Goal: Navigation & Orientation: Find specific page/section

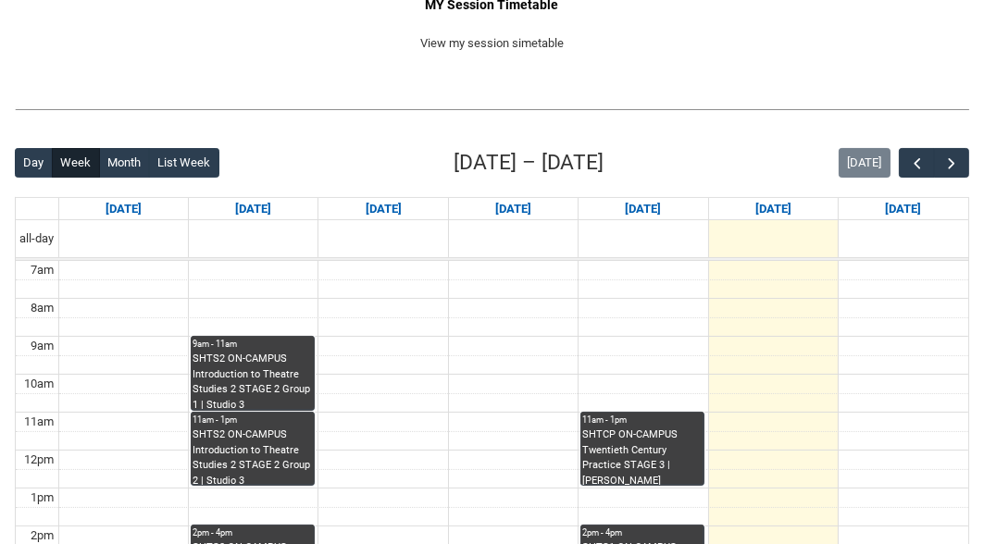
scroll to position [352, 0]
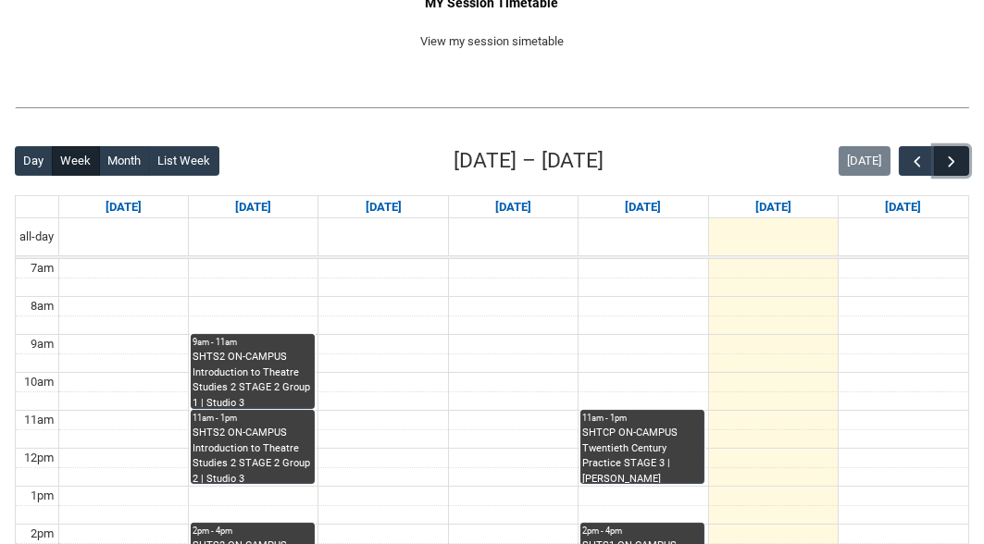
click at [963, 169] on button "button" at bounding box center [951, 161] width 35 height 31
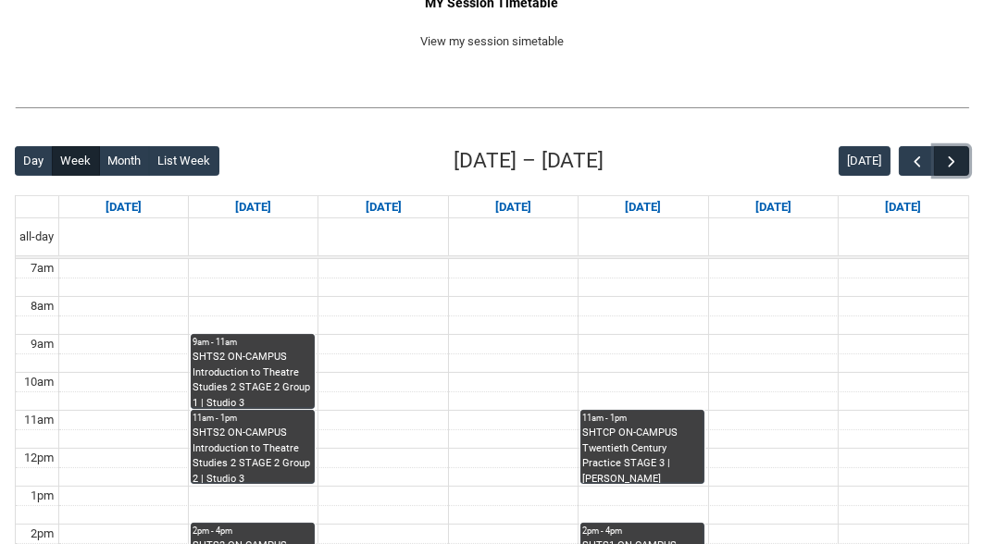
click at [963, 169] on button "button" at bounding box center [951, 161] width 35 height 31
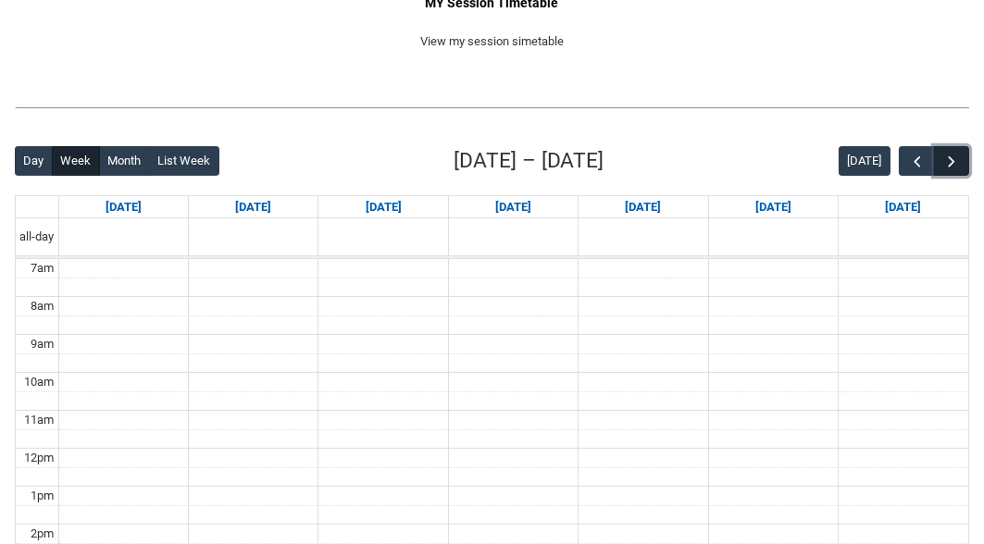
click at [963, 169] on button "button" at bounding box center [951, 161] width 35 height 31
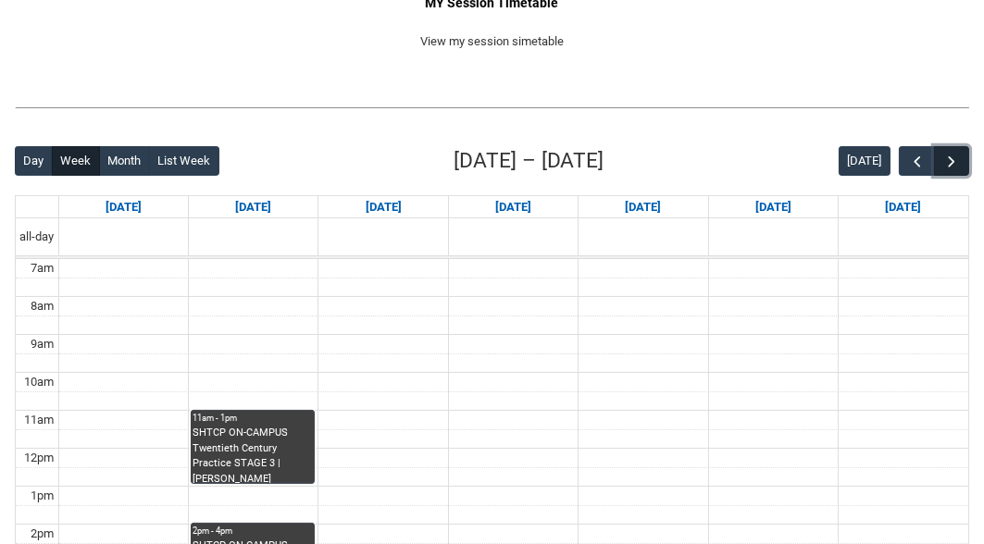
click at [963, 169] on button "button" at bounding box center [951, 161] width 35 height 31
click at [918, 165] on span "button" at bounding box center [917, 162] width 19 height 19
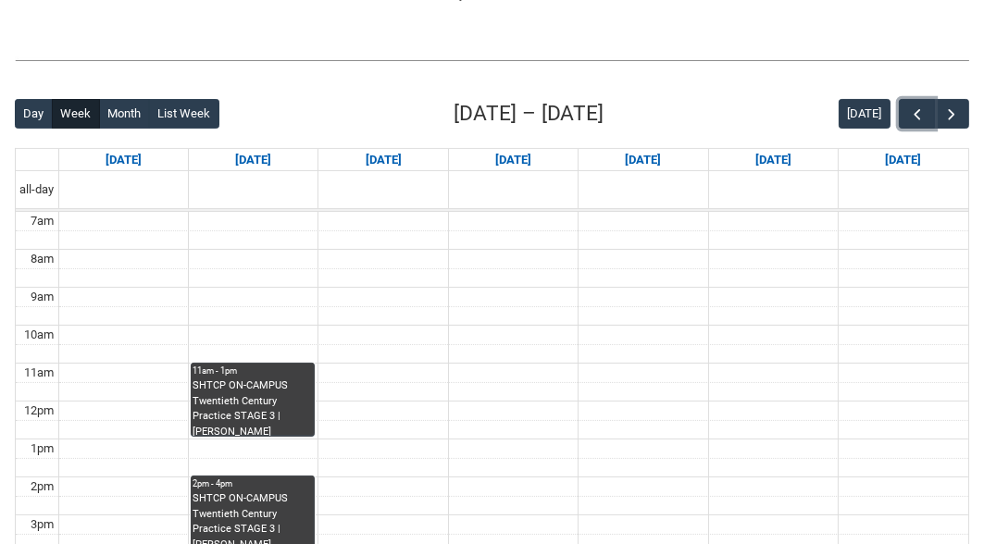
scroll to position [400, 0]
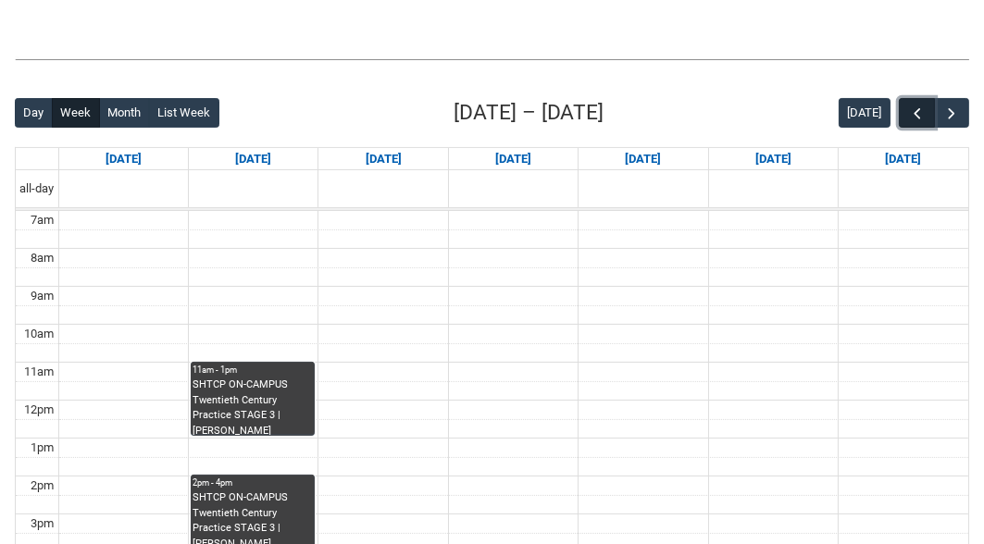
click at [925, 108] on span "button" at bounding box center [917, 114] width 19 height 19
drag, startPoint x: 925, startPoint y: 108, endPoint x: 858, endPoint y: 82, distance: 71.5
click at [858, 82] on div "Back Loading... This page should update in a few seconds... Day Week Month List…" at bounding box center [492, 457] width 984 height 751
click at [944, 109] on span "button" at bounding box center [952, 114] width 19 height 19
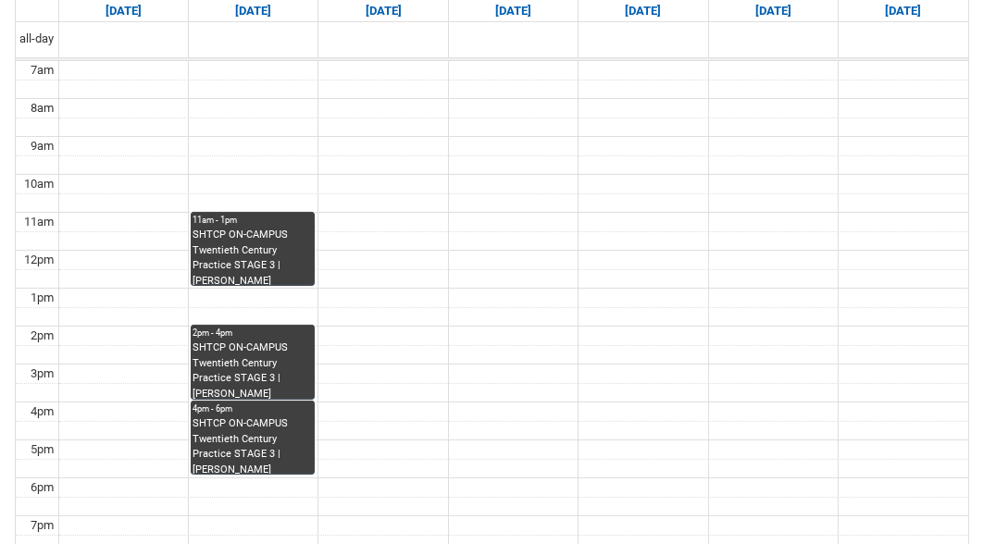
scroll to position [570, 0]
